Goal: Navigation & Orientation: Find specific page/section

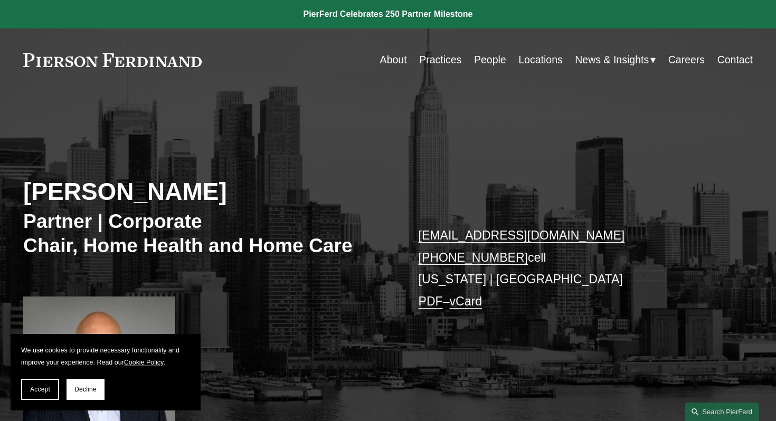
click at [99, 61] on link at bounding box center [112, 60] width 178 height 14
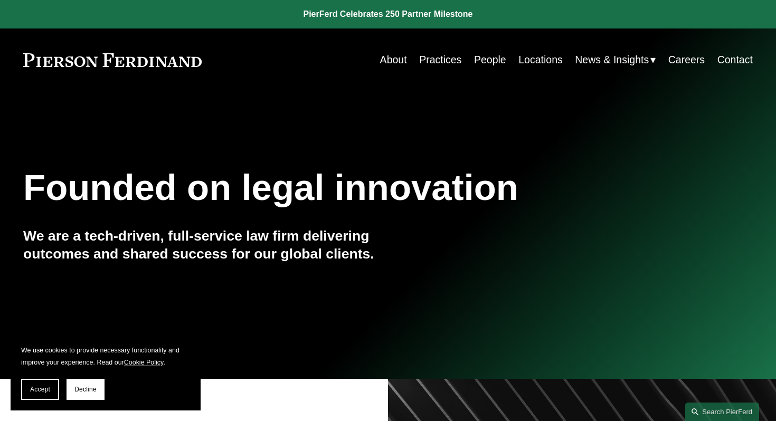
click at [442, 61] on link "Practices" at bounding box center [440, 60] width 42 height 21
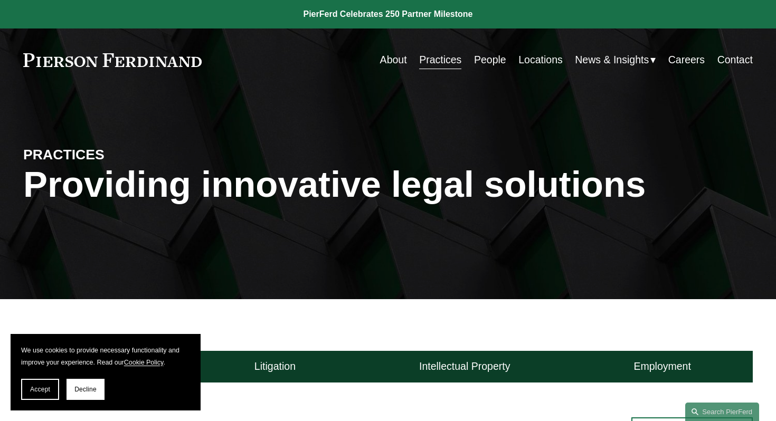
click at [529, 63] on link "Locations" at bounding box center [541, 60] width 44 height 21
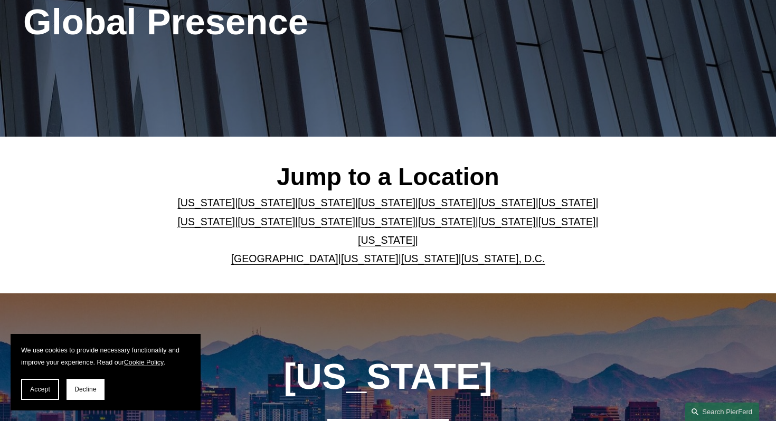
scroll to position [209, 0]
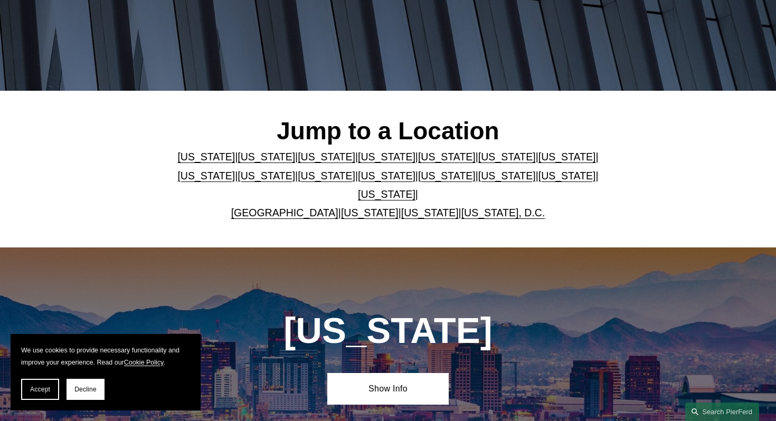
click at [416, 180] on link "New York" at bounding box center [387, 176] width 58 height 12
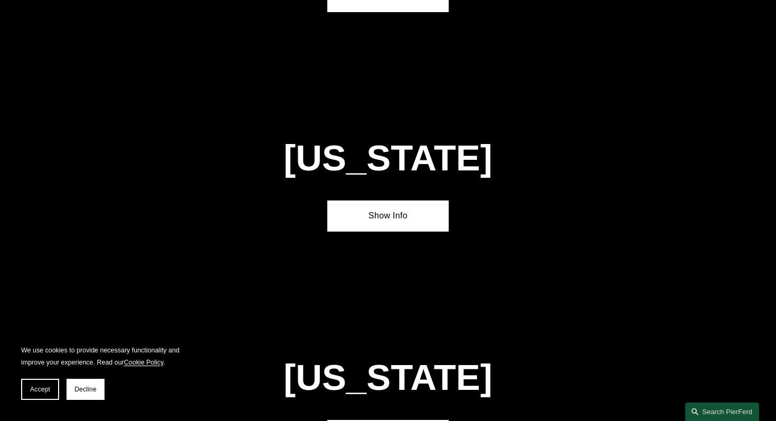
scroll to position [2653, 0]
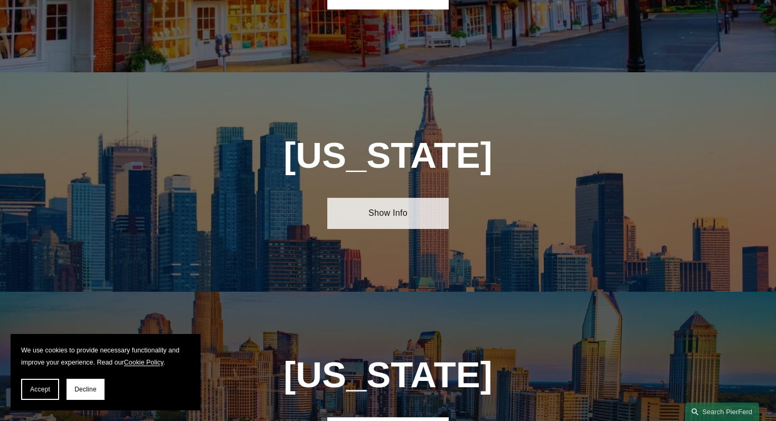
click at [402, 198] on link "Show Info" at bounding box center [387, 213] width 121 height 31
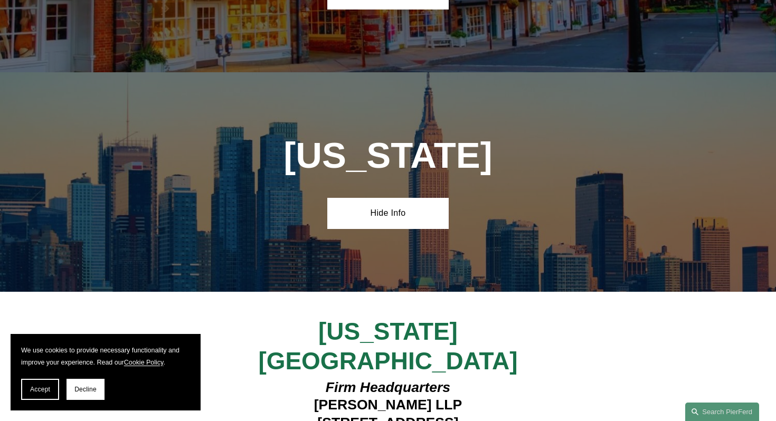
click at [653, 199] on div "New York Hide Info" at bounding box center [388, 182] width 776 height 220
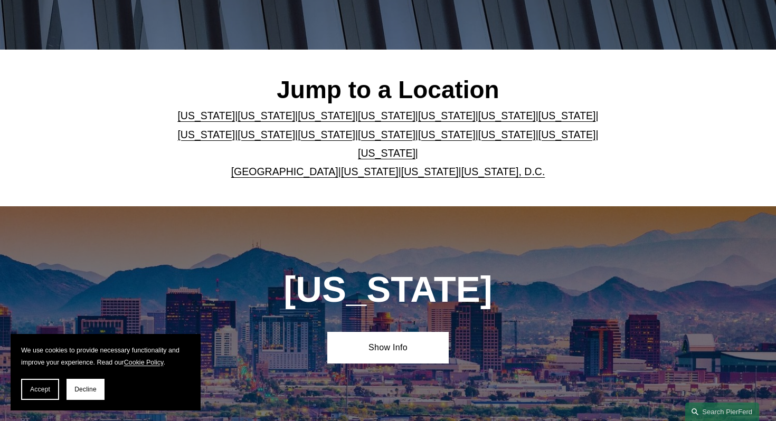
scroll to position [0, 0]
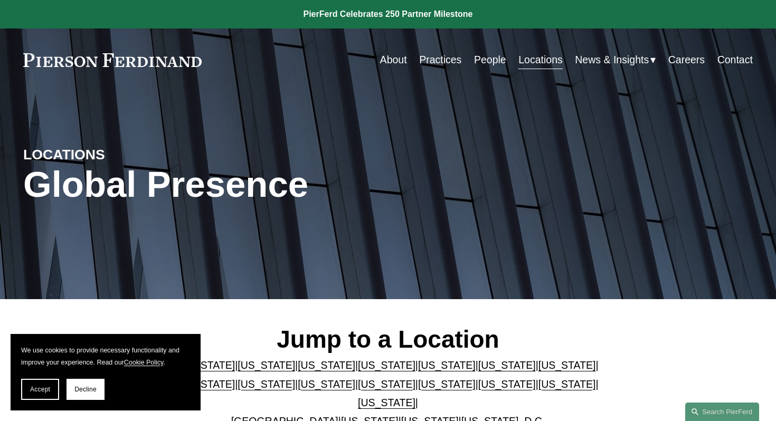
click at [450, 61] on link "Practices" at bounding box center [440, 60] width 42 height 21
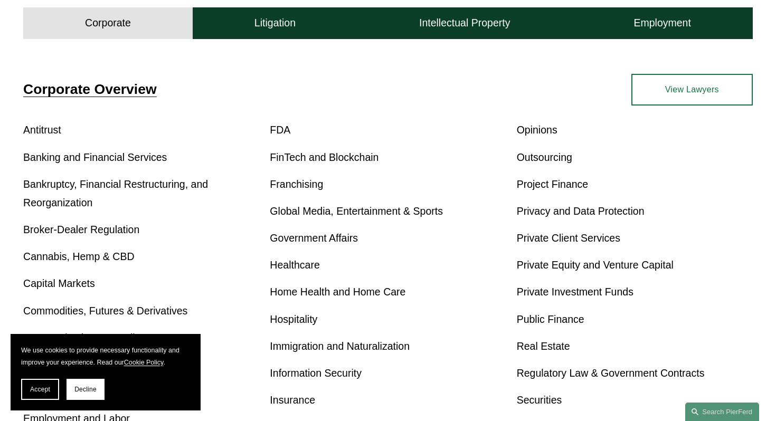
scroll to position [338, 0]
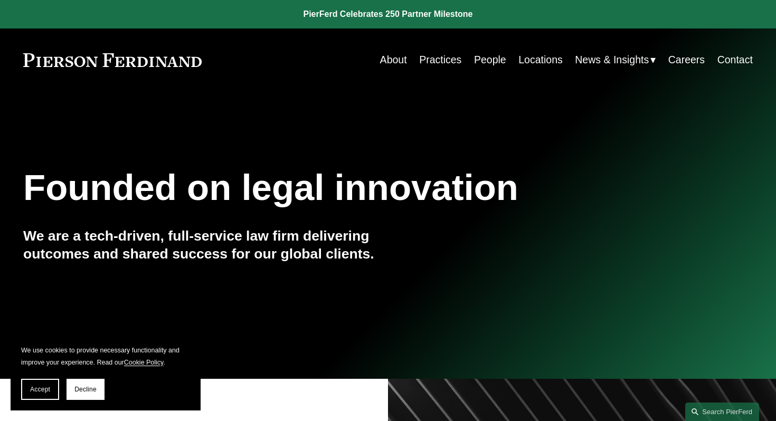
click at [426, 63] on link "Practices" at bounding box center [440, 60] width 42 height 21
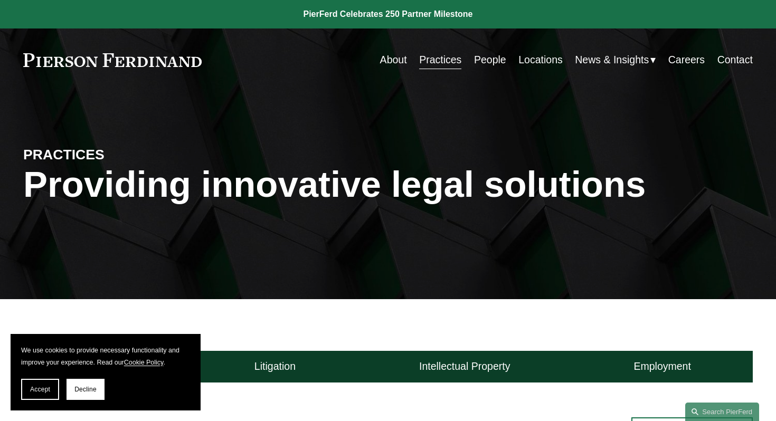
click at [483, 66] on link "People" at bounding box center [490, 60] width 32 height 21
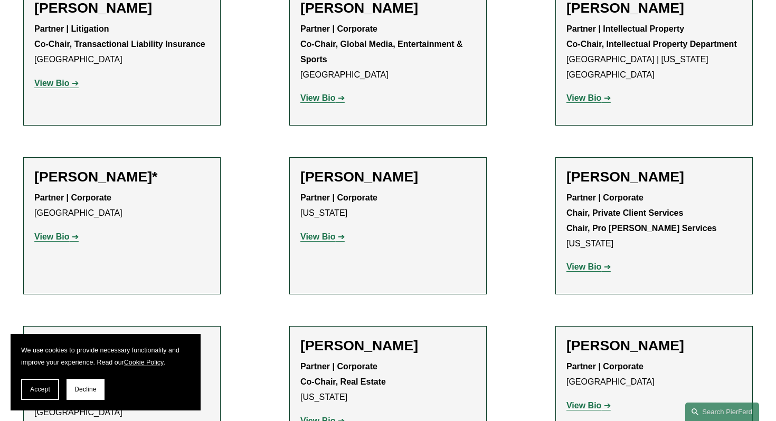
scroll to position [12788, 0]
